Goal: Task Accomplishment & Management: Check status

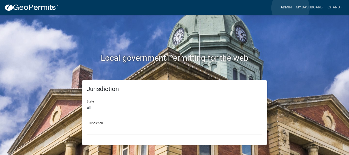
click at [290, 8] on link "Admin" at bounding box center [285, 8] width 15 height 10
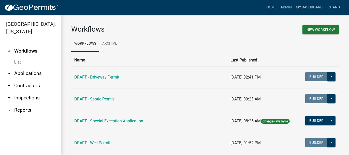
click at [30, 74] on link "arrow_drop_down Applications" at bounding box center [30, 73] width 61 height 12
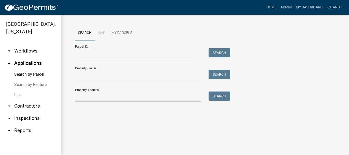
click at [16, 96] on link "List" at bounding box center [30, 94] width 61 height 10
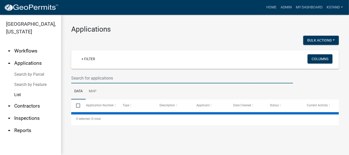
click at [96, 77] on input "text" at bounding box center [182, 78] width 222 height 10
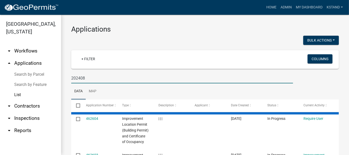
type input "2024080"
